Goal: Task Accomplishment & Management: Manage account settings

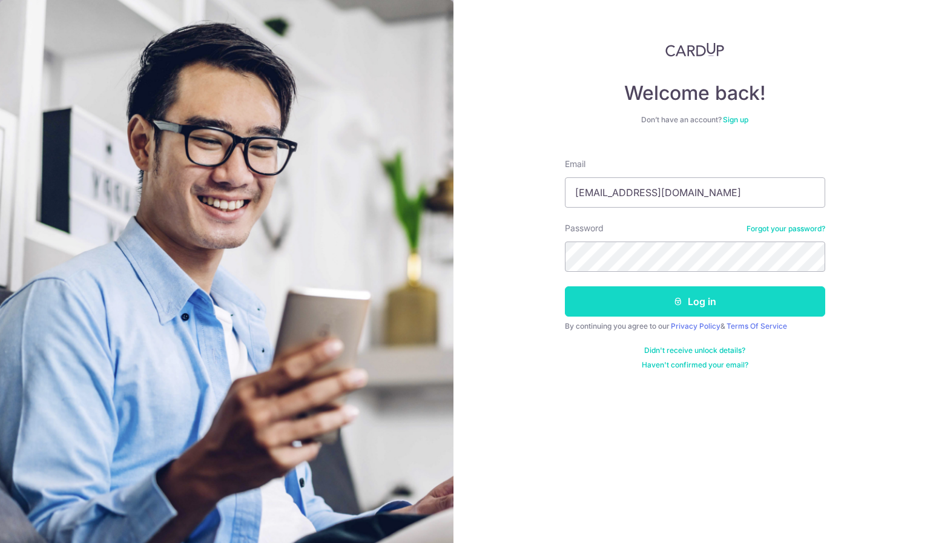
click at [611, 303] on button "Log in" at bounding box center [695, 301] width 260 height 30
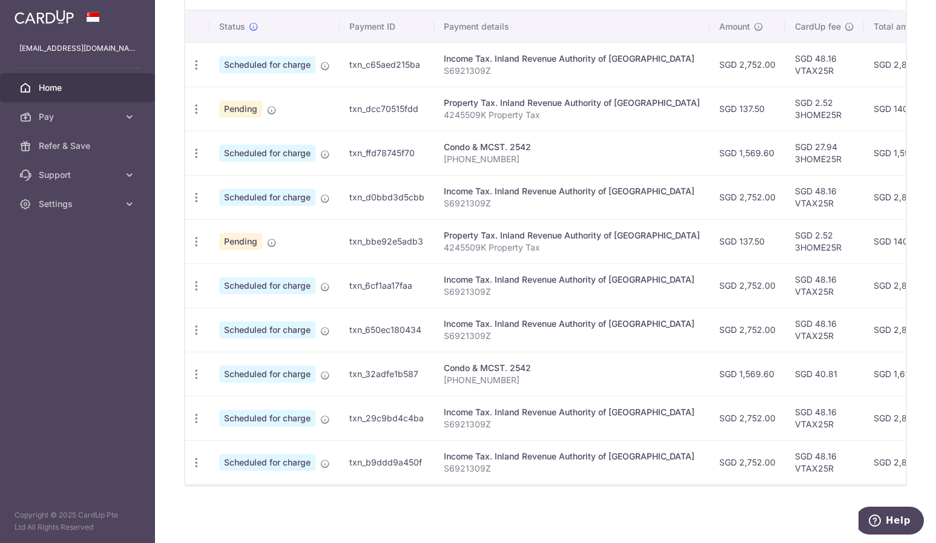
scroll to position [364, 0]
click at [197, 369] on icon "button" at bounding box center [196, 374] width 13 height 13
click at [244, 400] on span "Update payment" at bounding box center [261, 407] width 82 height 15
radio input "true"
type input "1,569.60"
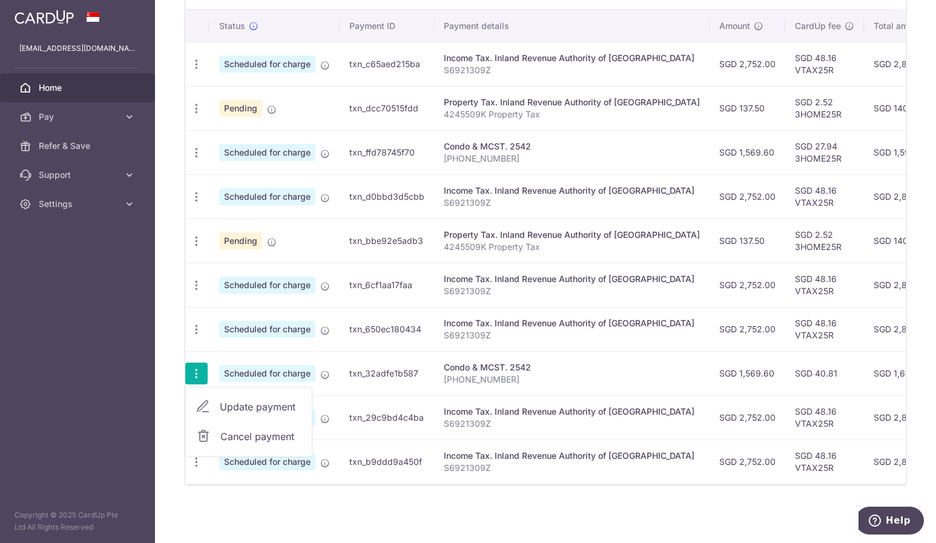
type input "31/01/2026"
type input "001-10-07"
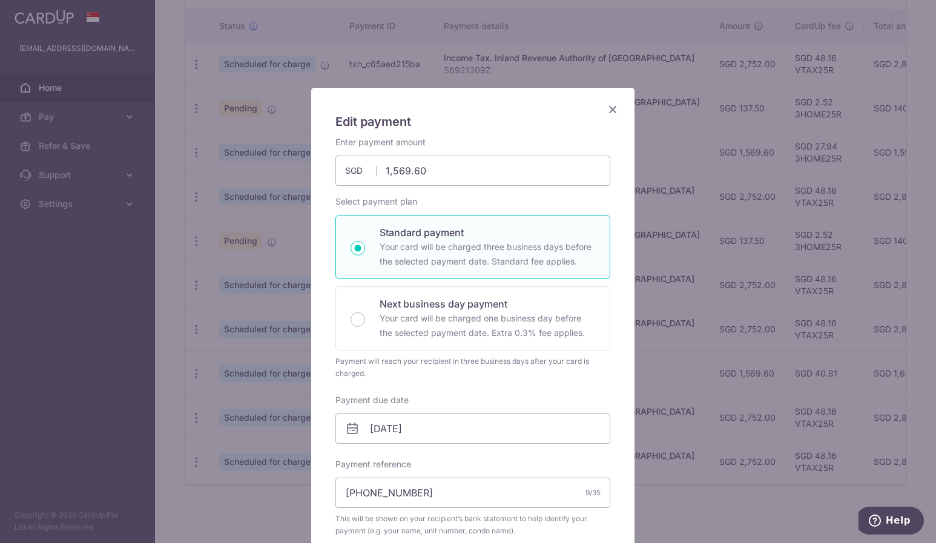
click at [609, 110] on icon "Close" at bounding box center [613, 109] width 15 height 15
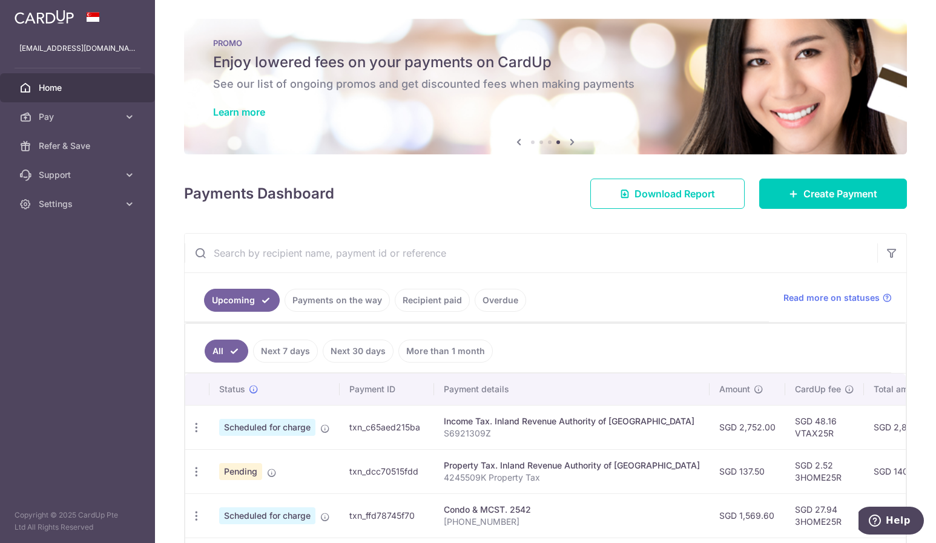
scroll to position [0, 0]
